Goal: Obtain resource: Download file/media

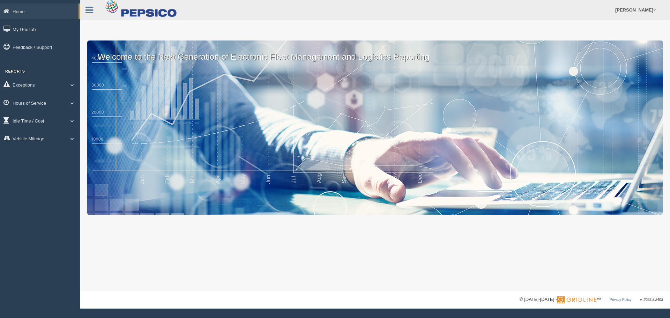
click at [58, 99] on link "Hours of Service" at bounding box center [40, 103] width 80 height 16
click at [62, 128] on link "HOS Violation Audit Reports" at bounding box center [46, 131] width 66 height 13
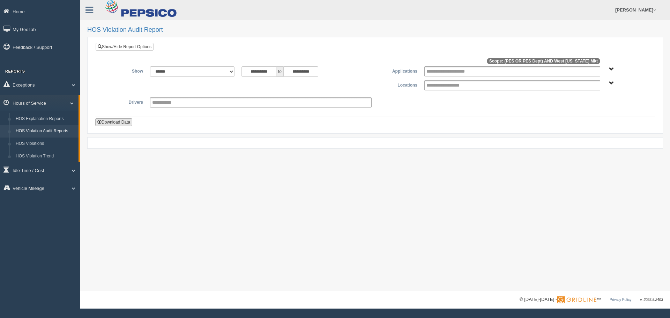
click at [119, 122] on button "Download Data" at bounding box center [113, 122] width 37 height 8
